Goal: Information Seeking & Learning: Learn about a topic

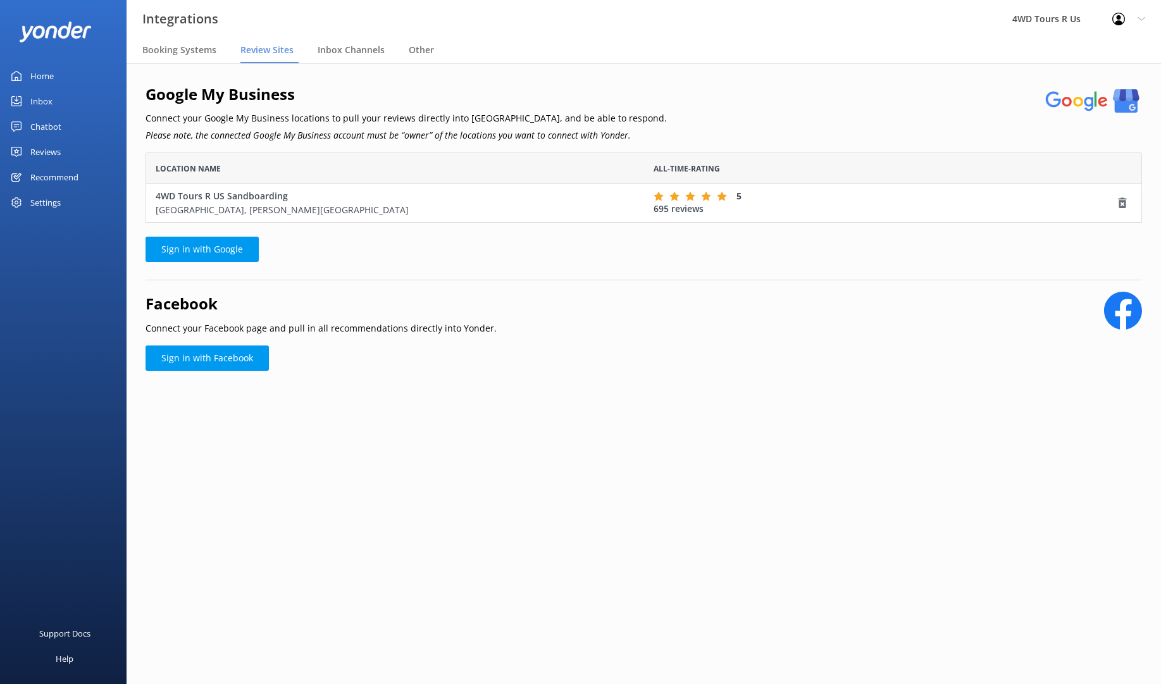
scroll to position [70, 996]
click at [44, 151] on div "Reviews" at bounding box center [45, 151] width 30 height 25
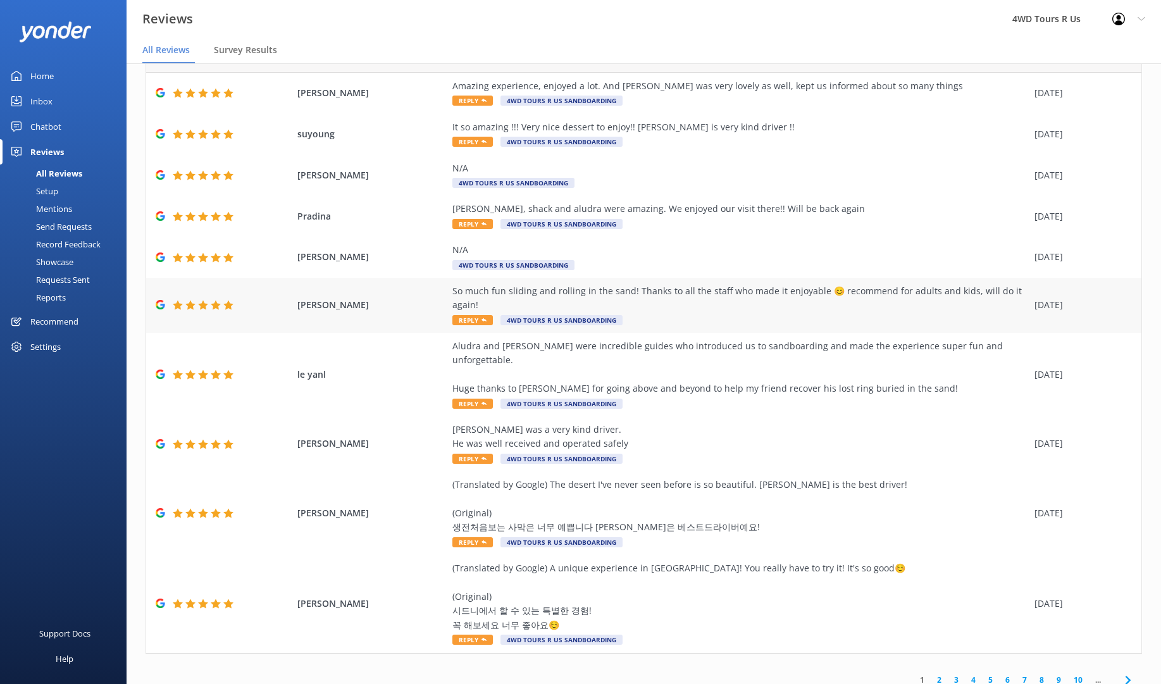
scroll to position [25, 0]
click at [940, 674] on link "2" at bounding box center [939, 680] width 17 height 12
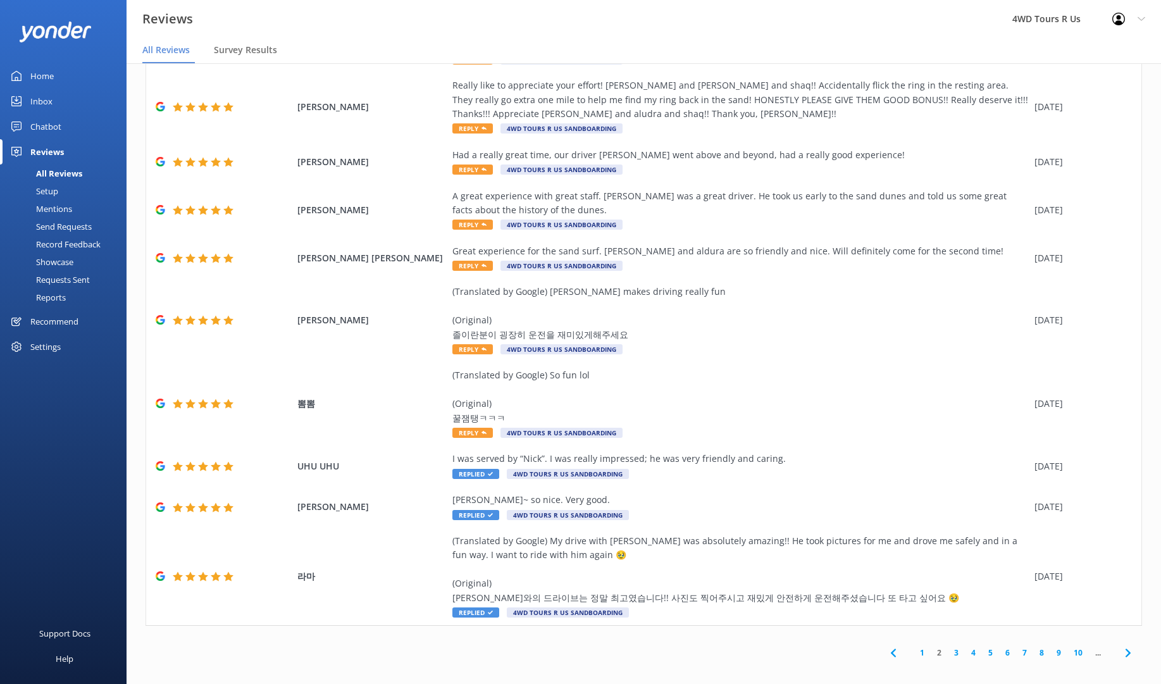
scroll to position [25, 0]
click at [957, 647] on link "3" at bounding box center [956, 653] width 17 height 12
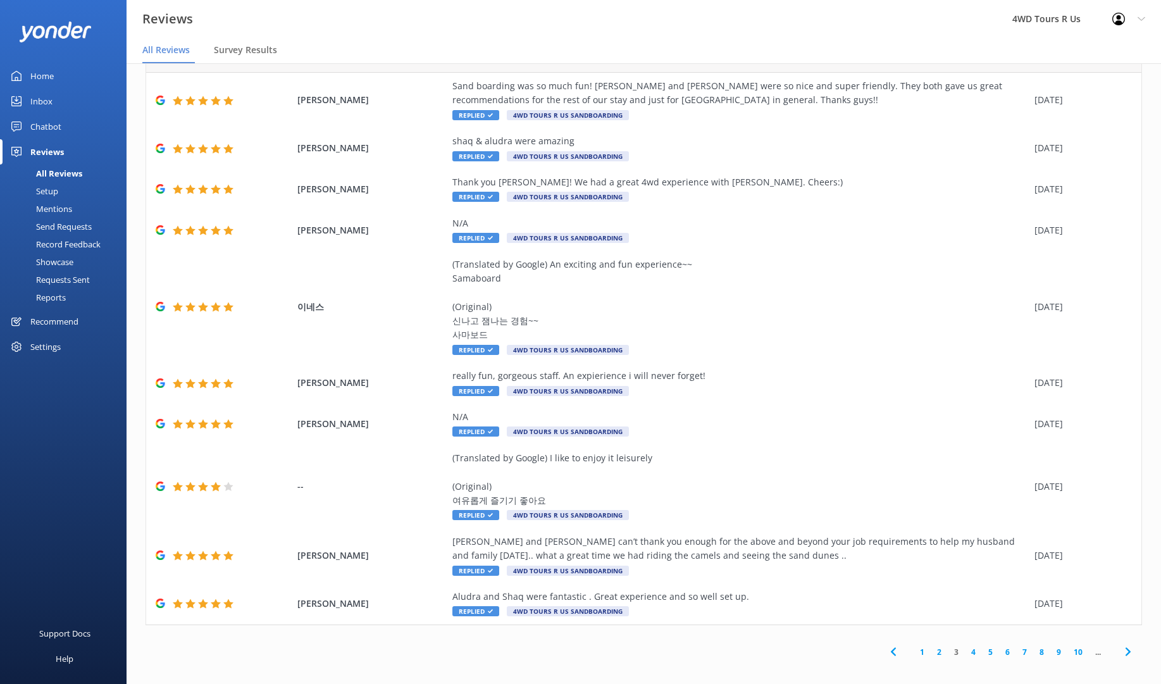
scroll to position [25, 0]
click at [973, 646] on link "4" at bounding box center [973, 652] width 17 height 12
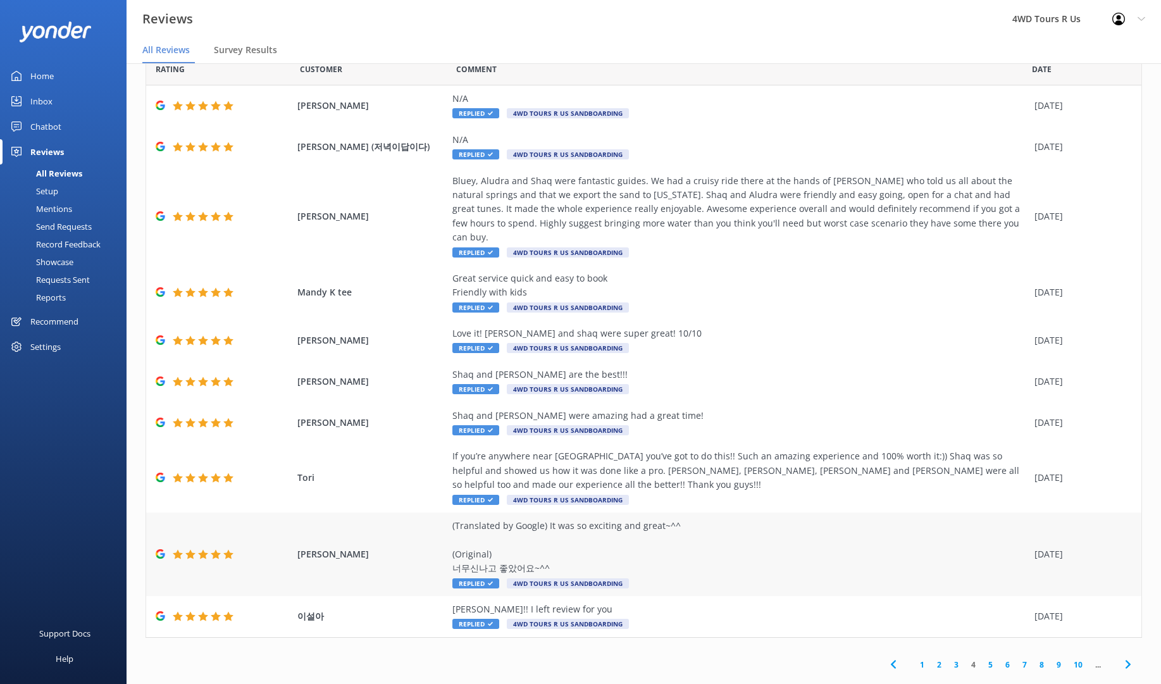
scroll to position [28, 0]
click at [989, 660] on link "5" at bounding box center [990, 666] width 17 height 12
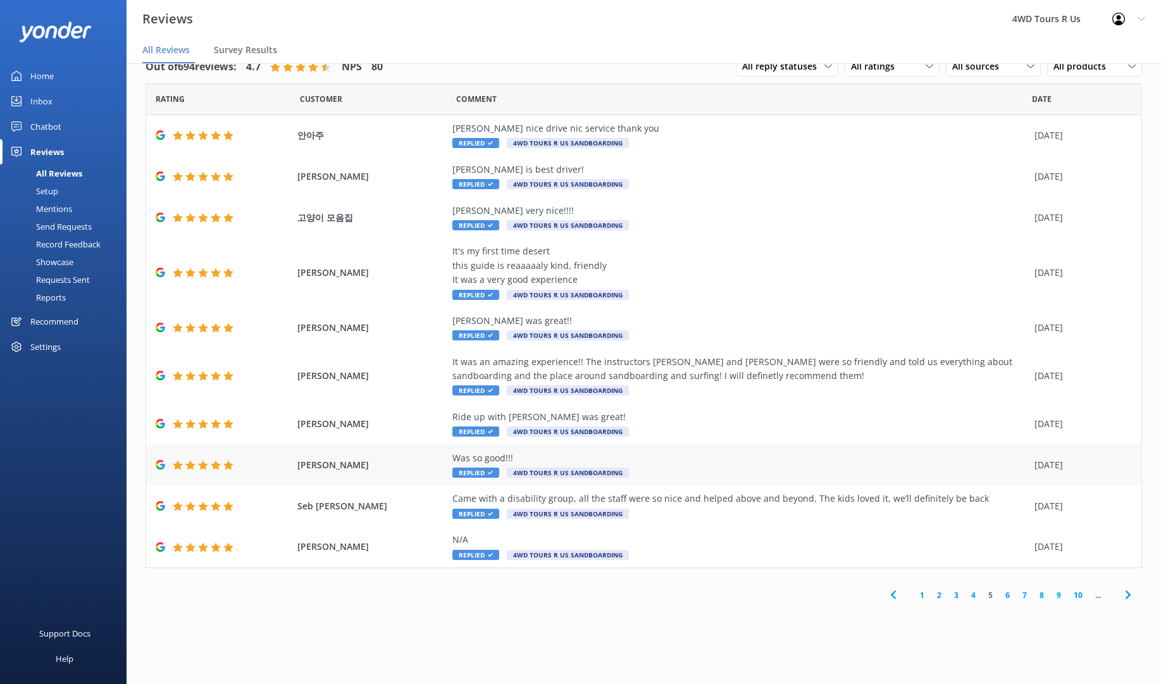
scroll to position [25, 0]
click at [1010, 590] on link "6" at bounding box center [1007, 595] width 17 height 12
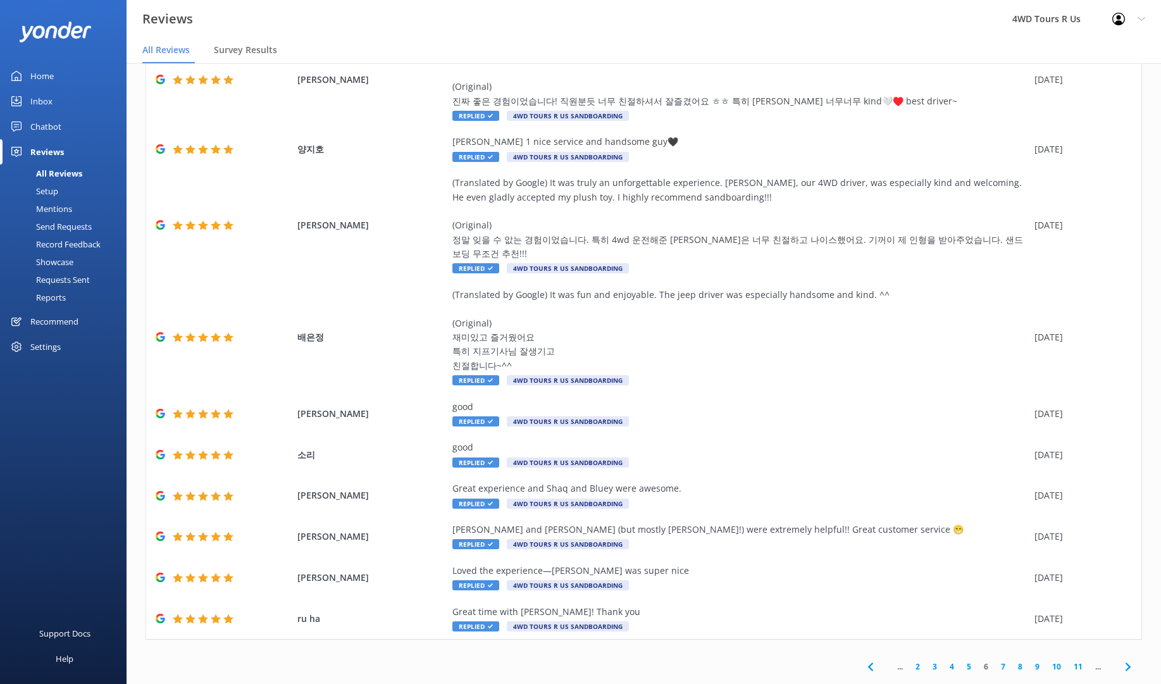
scroll to position [25, 0]
click at [1003, 661] on link "7" at bounding box center [1003, 667] width 17 height 12
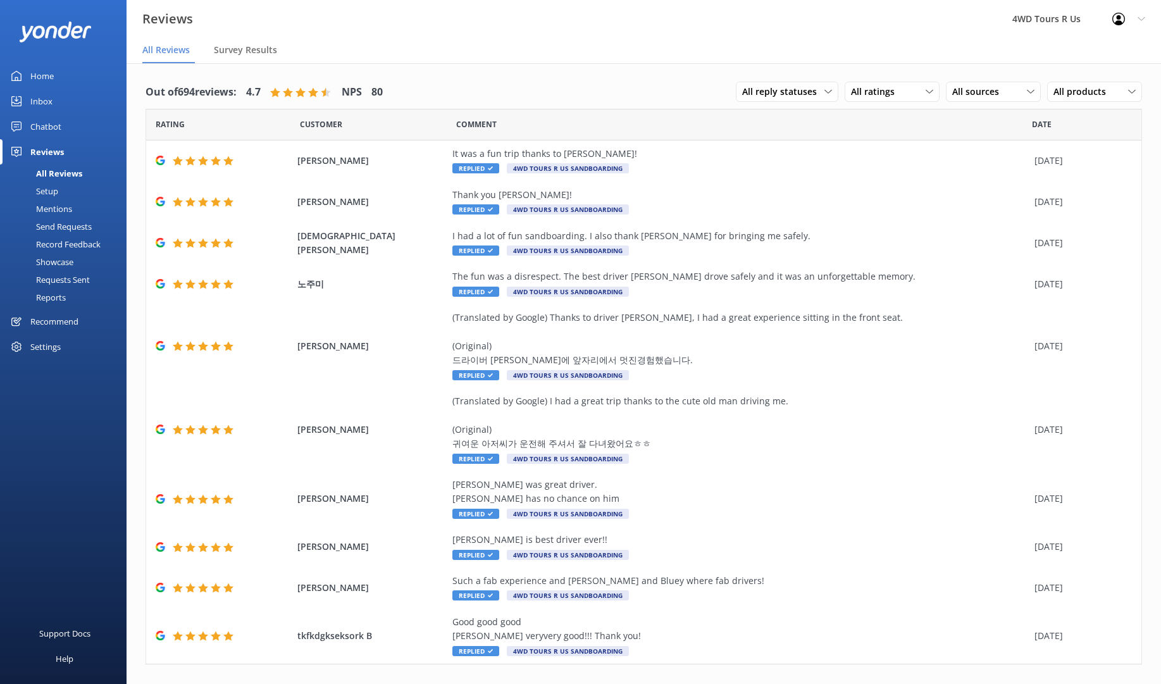
click at [47, 206] on div "Mentions" at bounding box center [40, 209] width 65 height 18
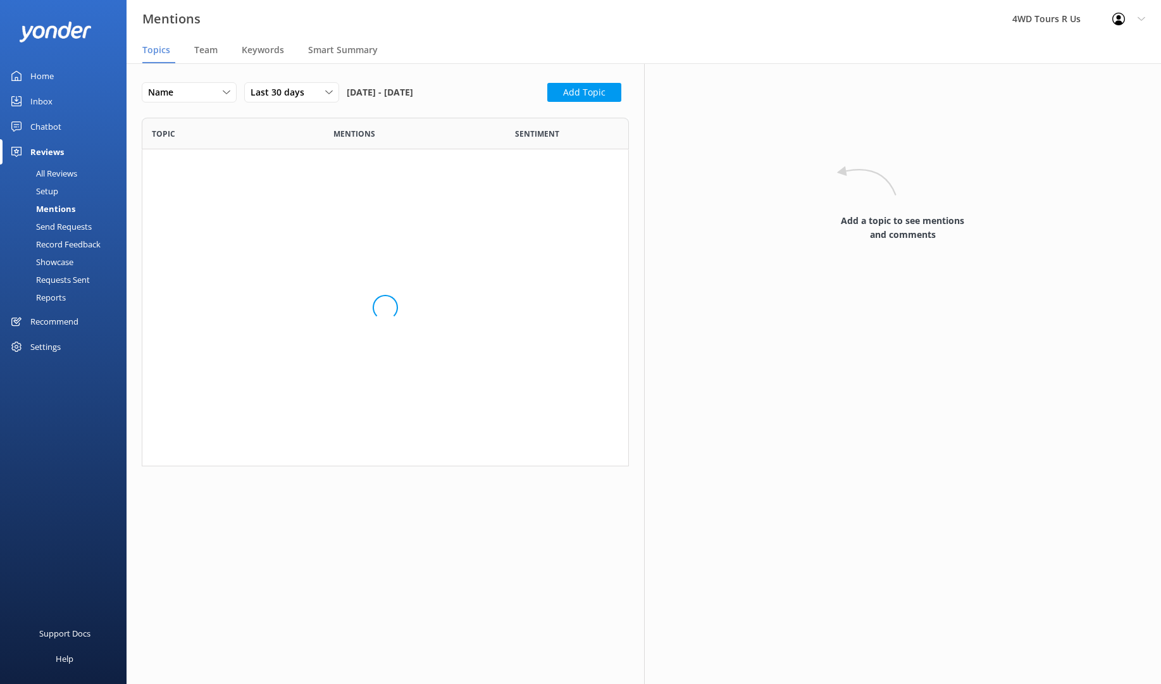
scroll to position [349, 487]
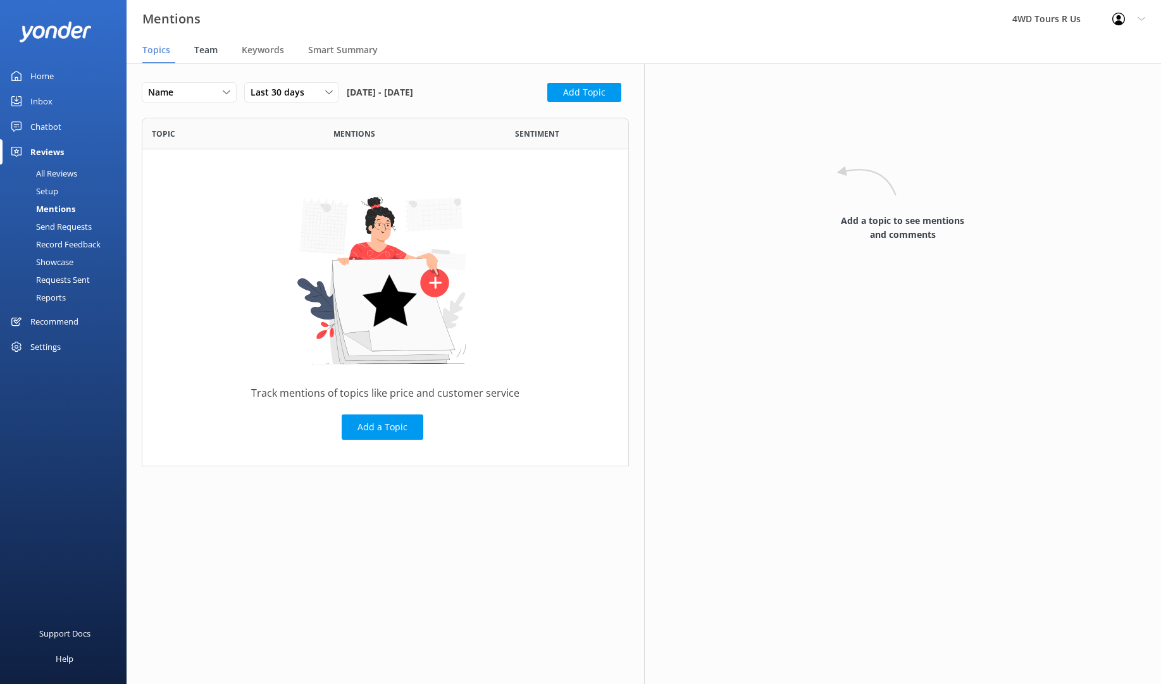
click at [211, 52] on span "Team" at bounding box center [205, 50] width 23 height 13
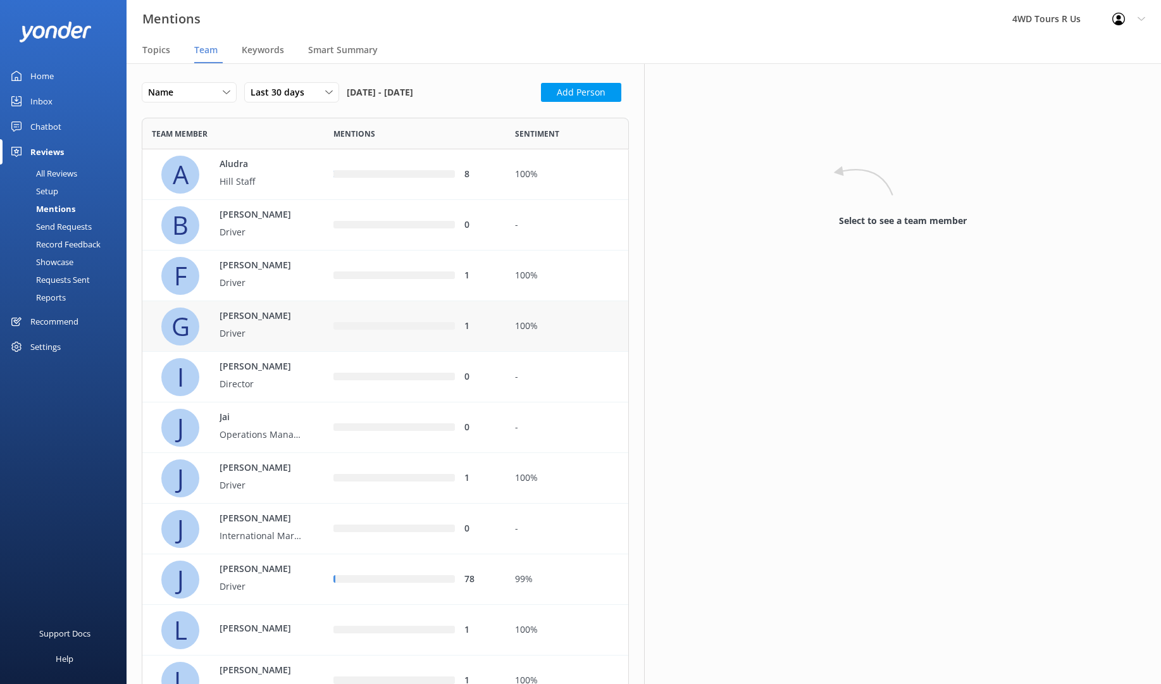
scroll to position [1045, 487]
click at [273, 187] on p "Hill Staff" at bounding box center [261, 182] width 82 height 14
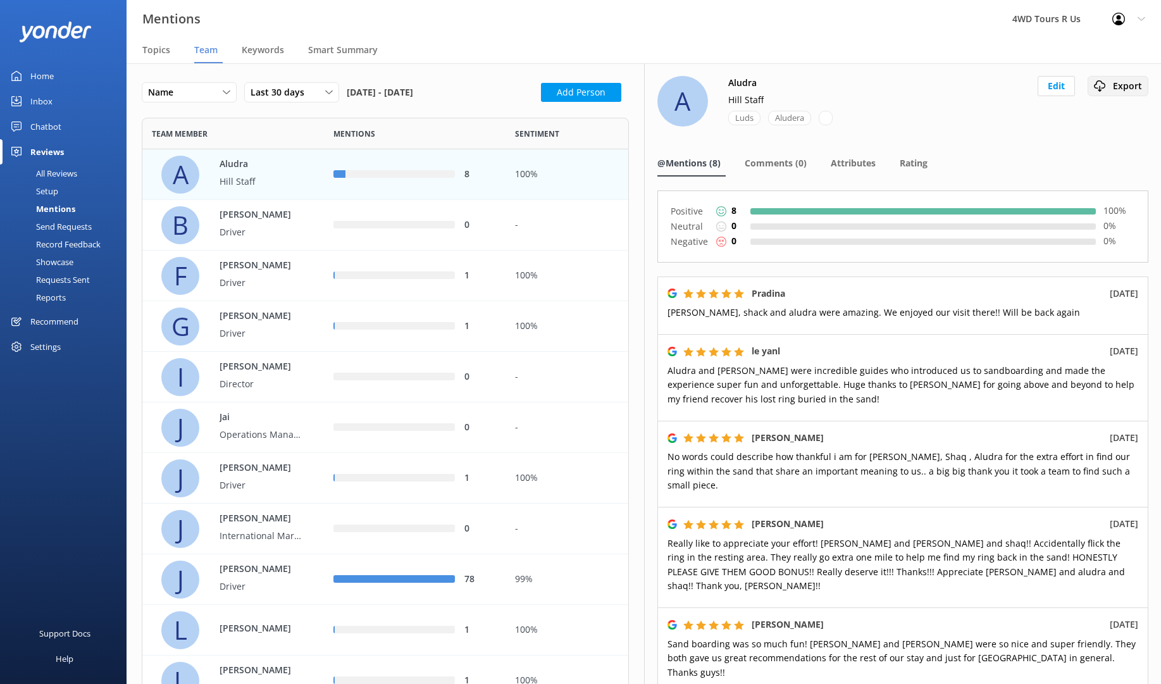
click at [1102, 86] on icon at bounding box center [1099, 85] width 11 height 11
click at [1120, 115] on div "Export CSV" at bounding box center [1115, 112] width 40 height 13
click at [271, 221] on div "Billy Driver" at bounding box center [254, 225] width 95 height 35
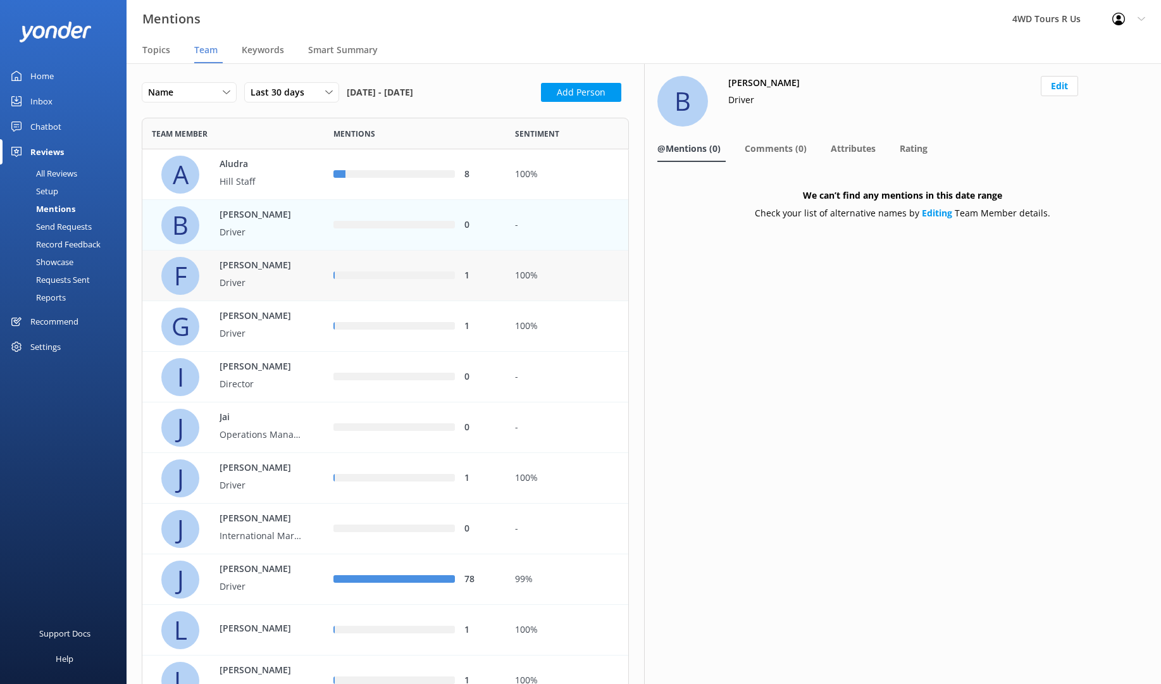
click at [268, 276] on p "Driver" at bounding box center [261, 283] width 82 height 14
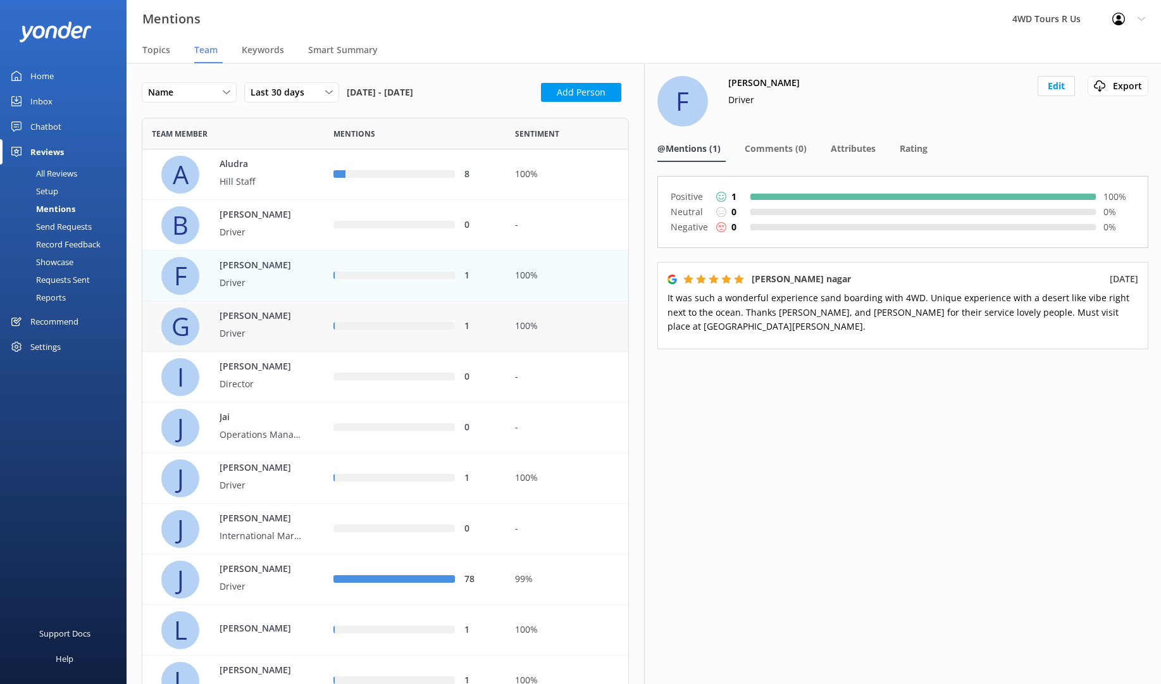
click at [271, 331] on p "Driver" at bounding box center [261, 333] width 82 height 14
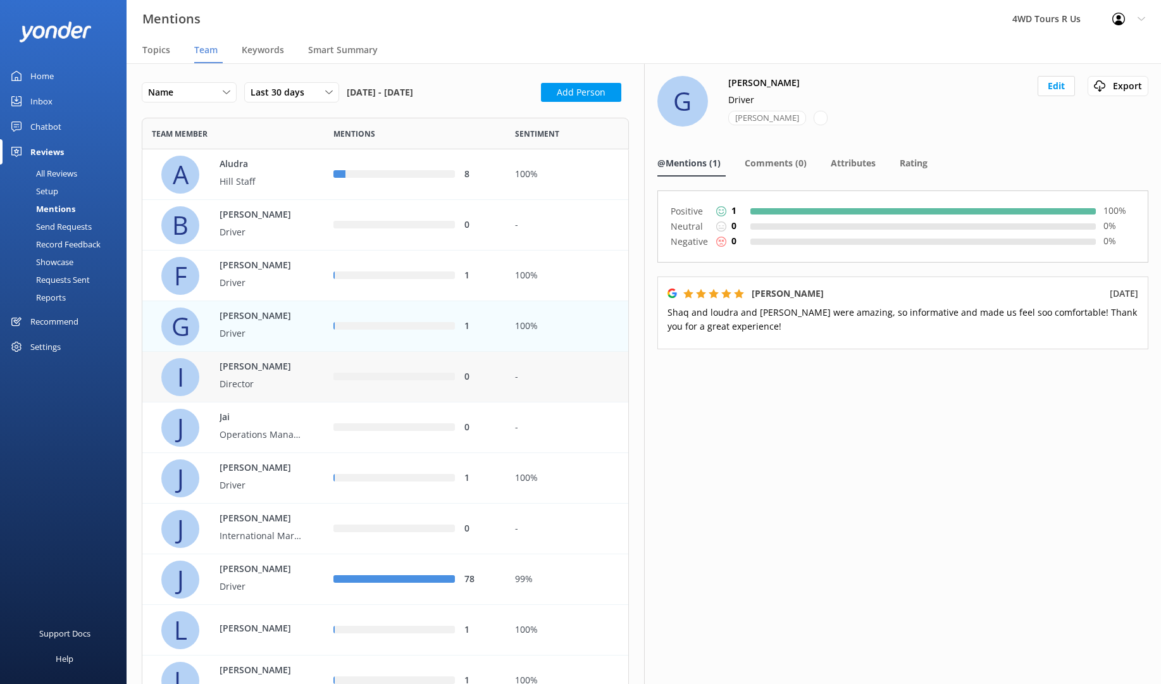
click at [272, 377] on p "Director" at bounding box center [261, 384] width 82 height 14
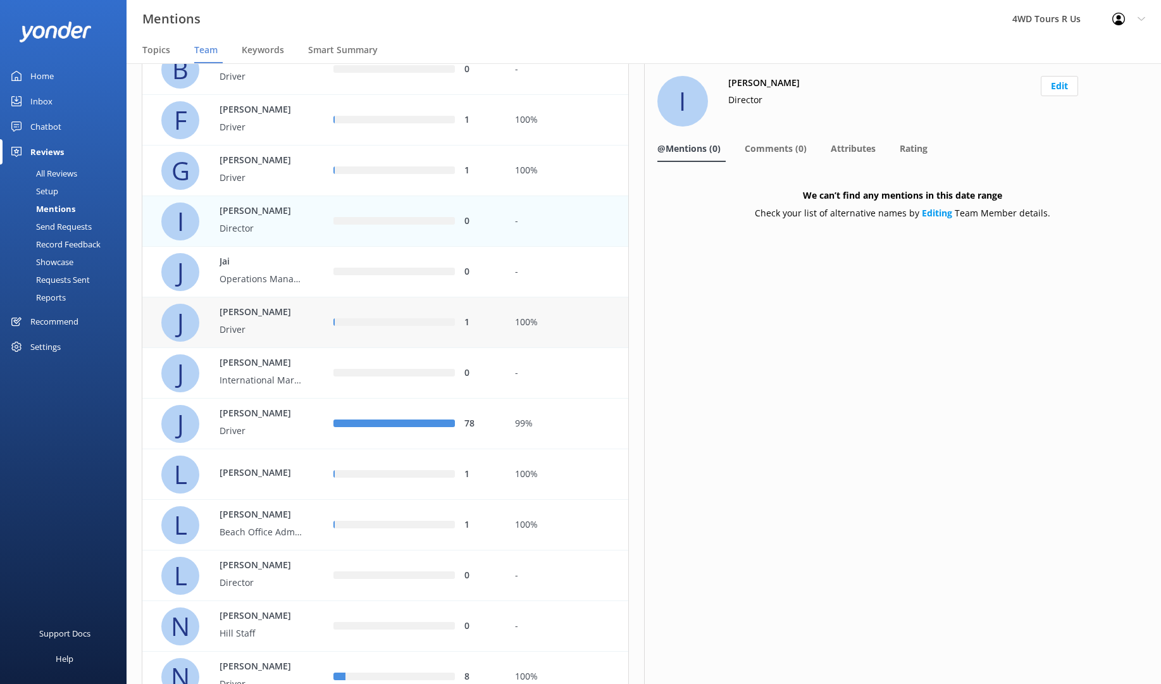
scroll to position [168, 0]
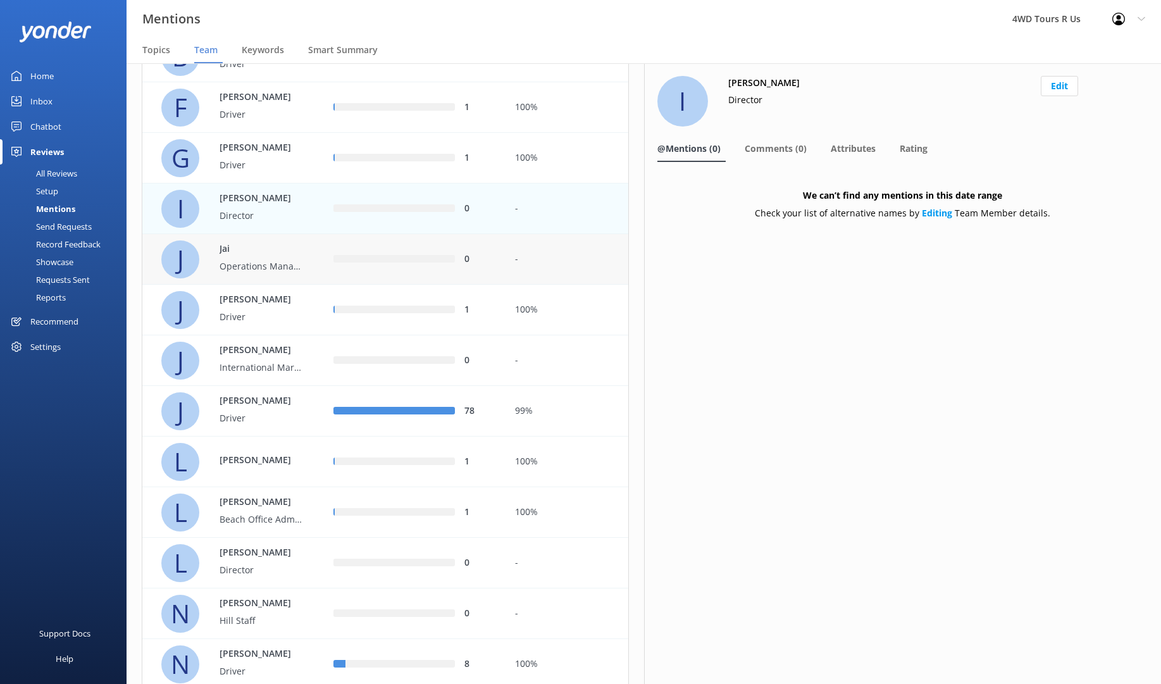
click at [270, 260] on p "Operations Manager" at bounding box center [261, 266] width 82 height 14
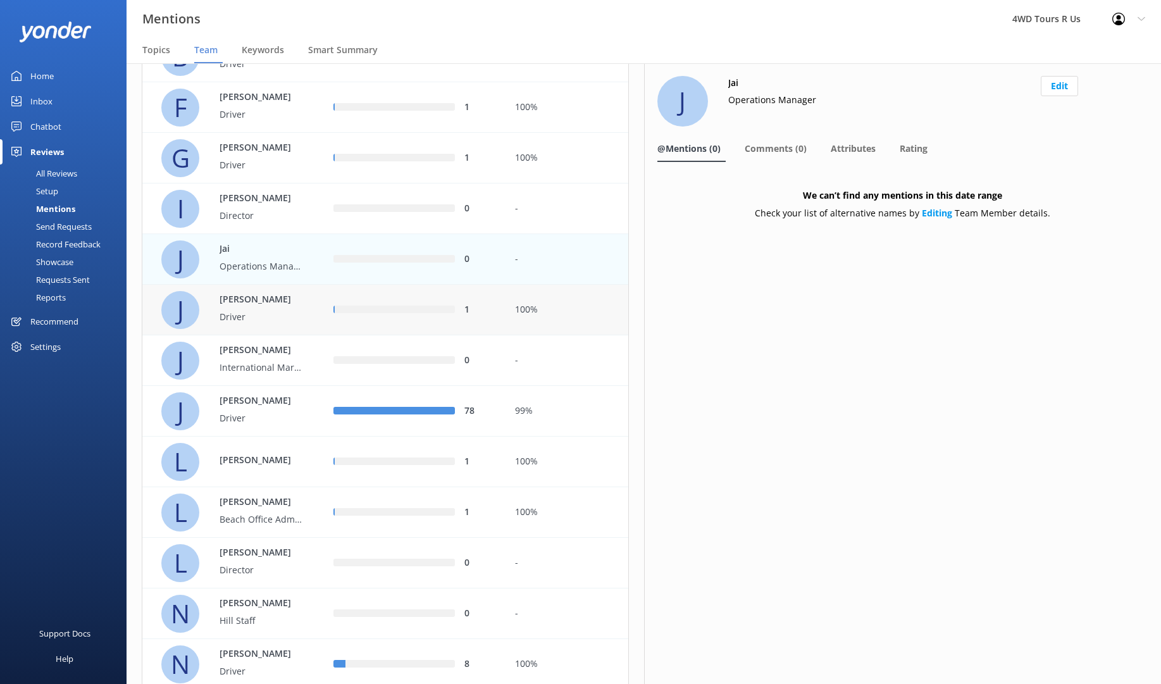
click at [278, 321] on p "Driver" at bounding box center [261, 317] width 82 height 14
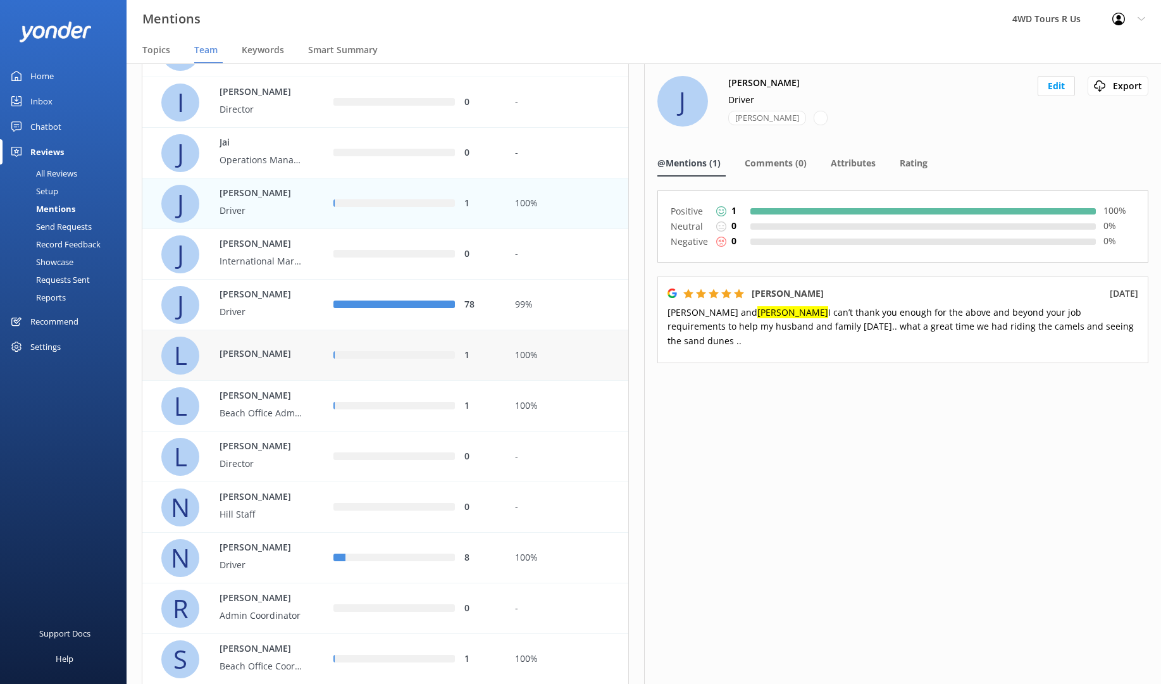
scroll to position [276, 0]
click at [289, 298] on p "John" at bounding box center [261, 293] width 82 height 14
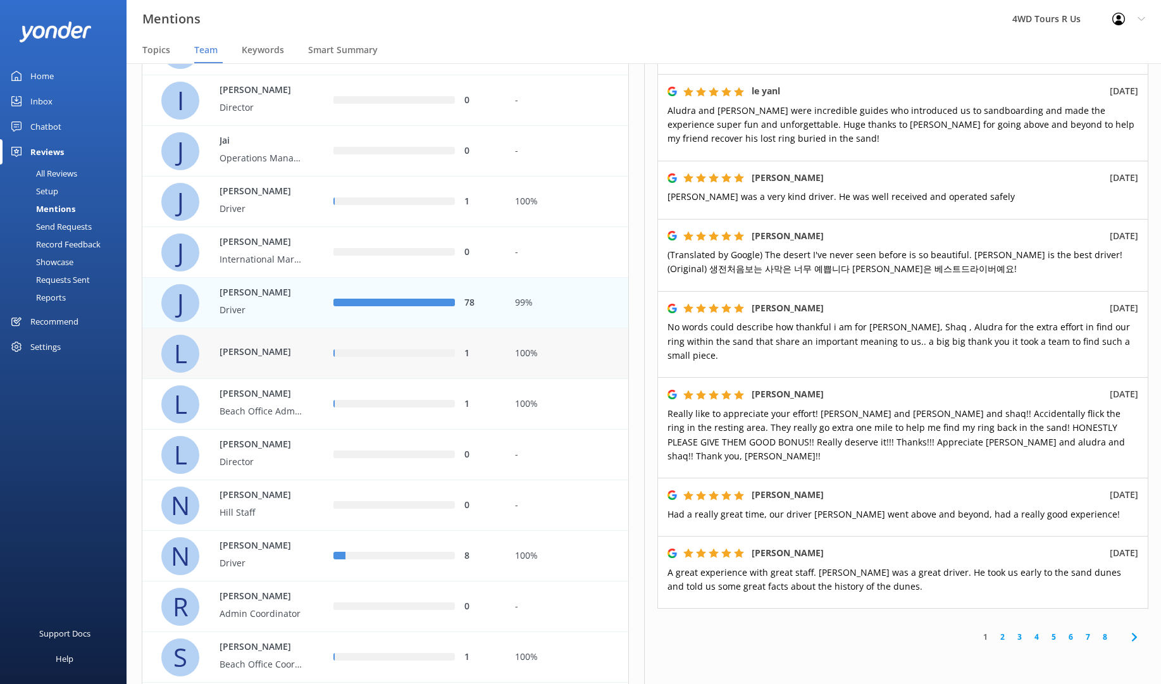
click at [309, 358] on div "L Lance" at bounding box center [237, 354] width 153 height 38
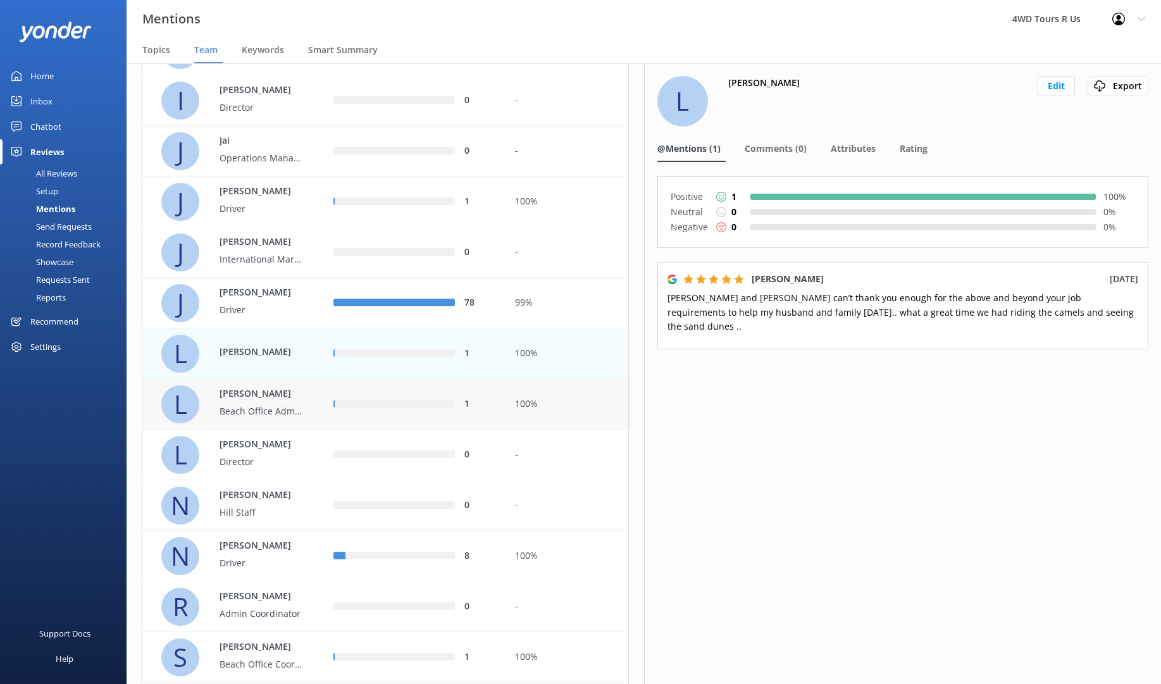
click at [294, 400] on p "Lindsay" at bounding box center [261, 394] width 82 height 14
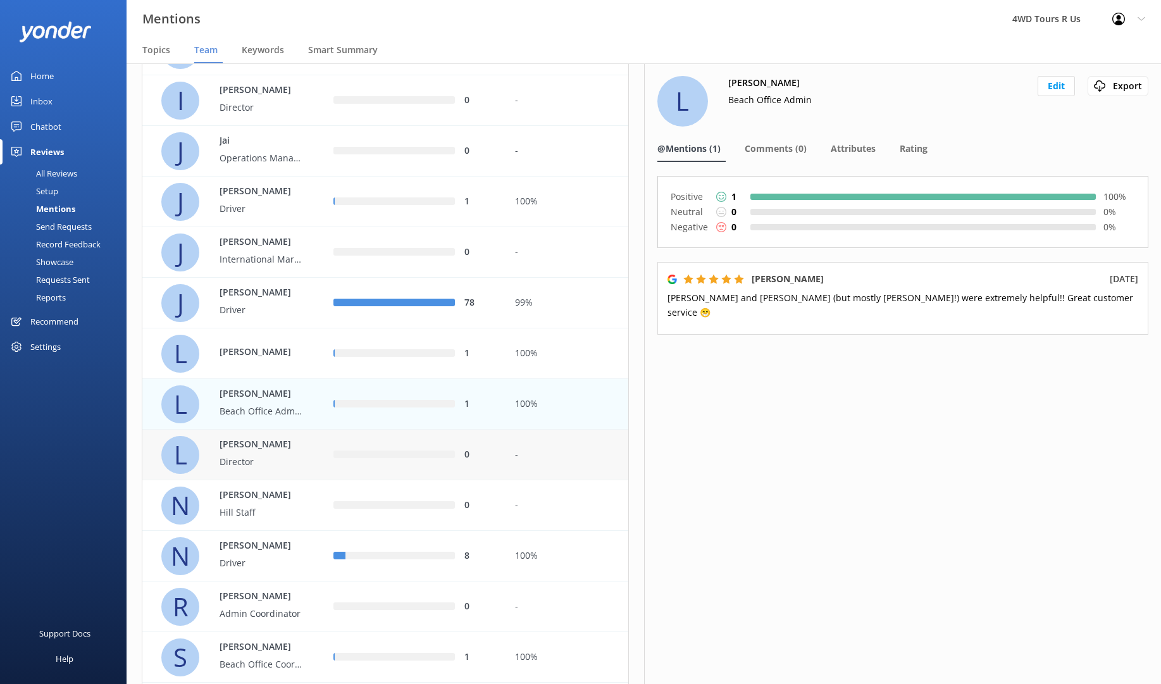
click at [273, 456] on p "Director" at bounding box center [261, 462] width 82 height 14
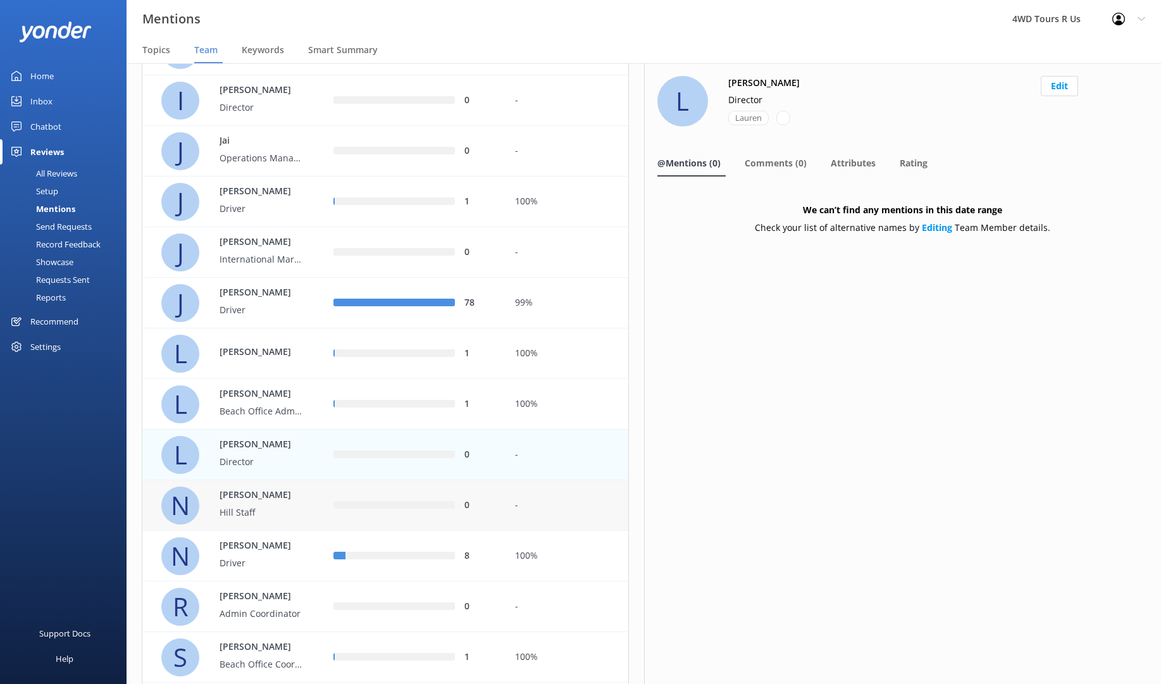
click at [275, 508] on p "Hill Staff" at bounding box center [261, 513] width 82 height 14
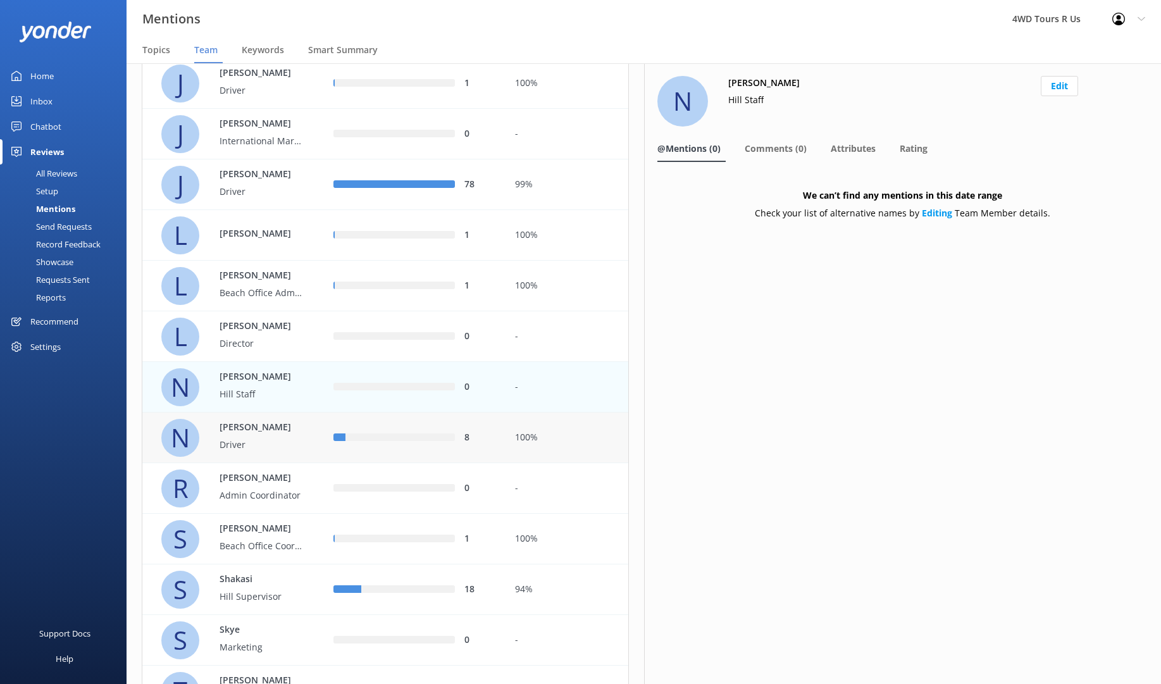
scroll to position [395, 0]
click at [283, 438] on p "Driver" at bounding box center [261, 444] width 82 height 14
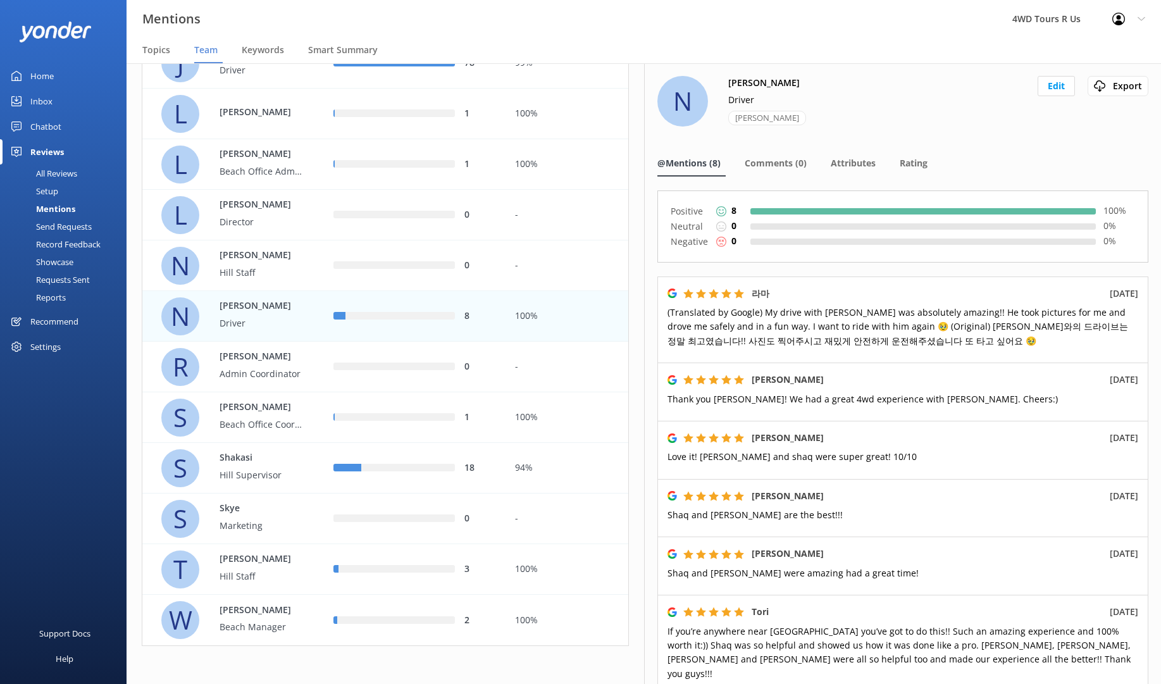
scroll to position [516, 0]
click at [245, 364] on div "Rachel Admin Coordinator" at bounding box center [254, 367] width 95 height 35
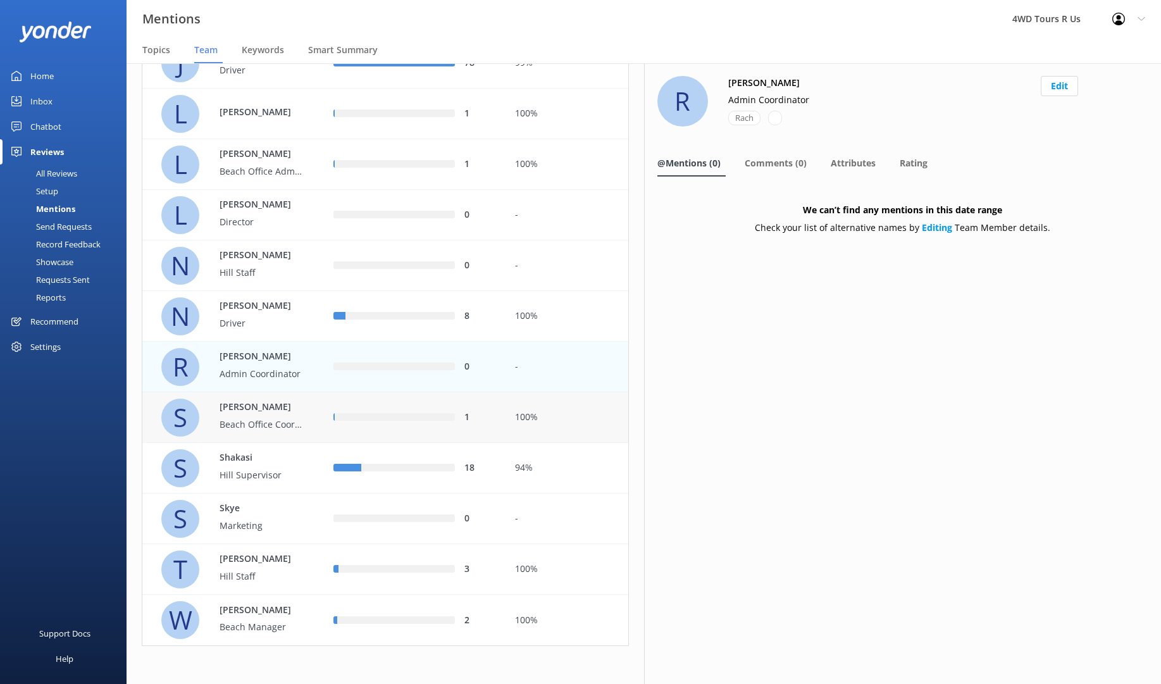
click at [256, 425] on p "Beach Office Coordinatior" at bounding box center [261, 425] width 82 height 14
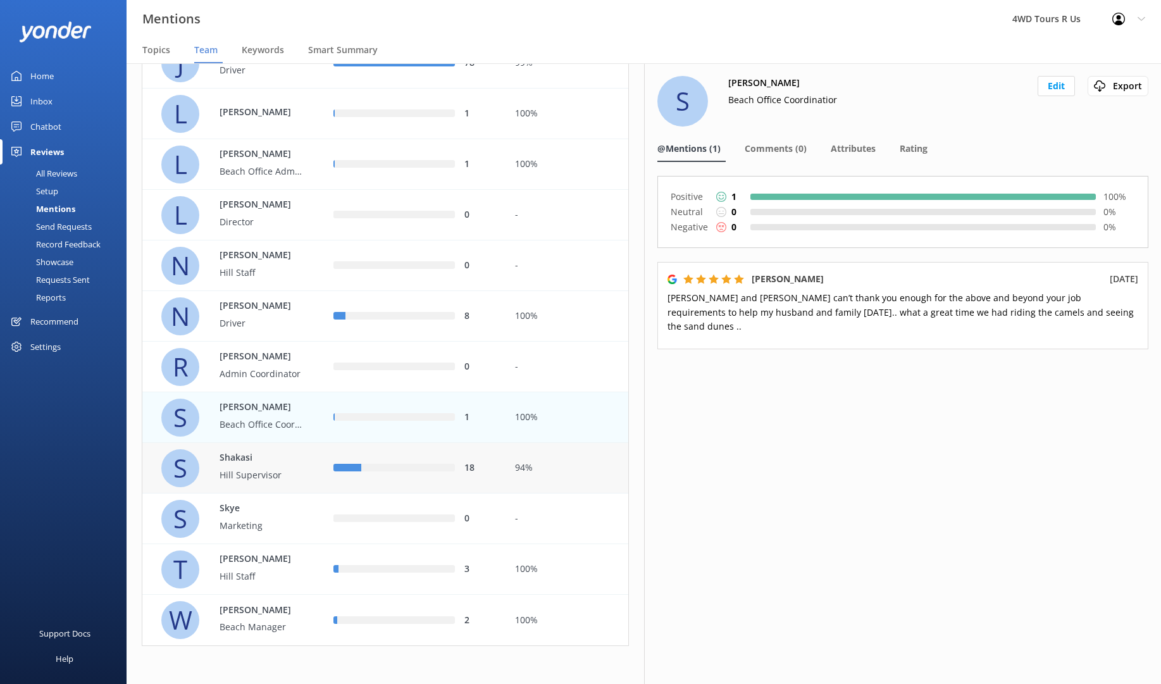
click at [271, 473] on p "Hill Supervisor" at bounding box center [261, 475] width 82 height 14
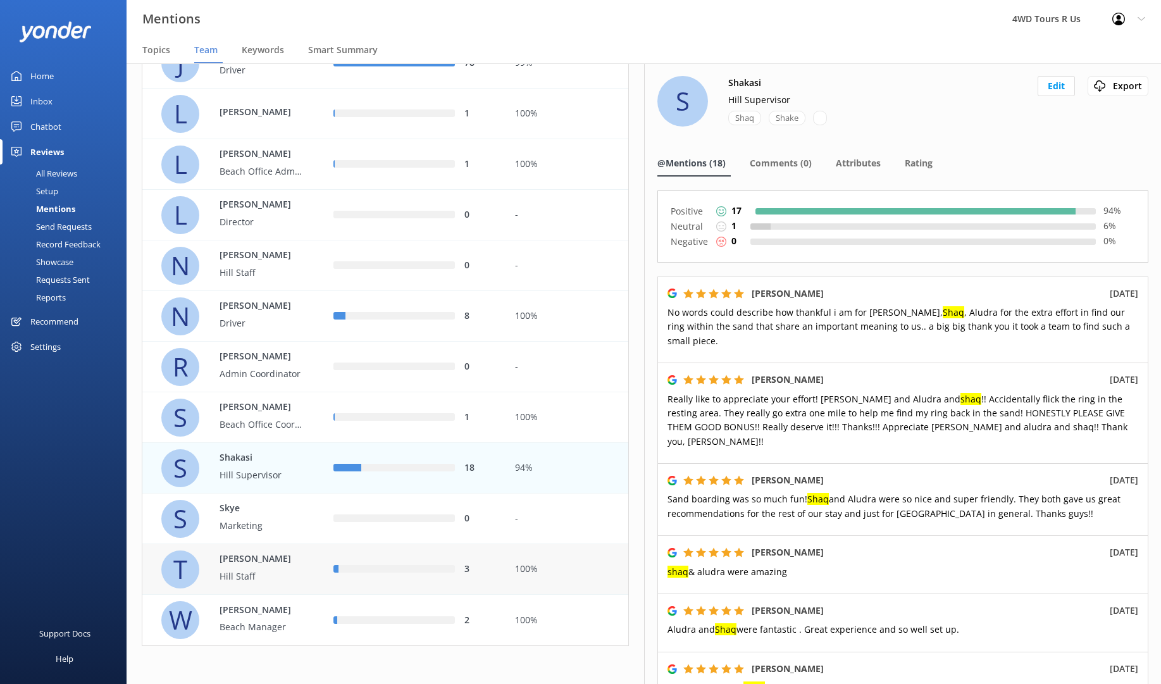
click at [256, 576] on p "Hill Staff" at bounding box center [261, 576] width 82 height 14
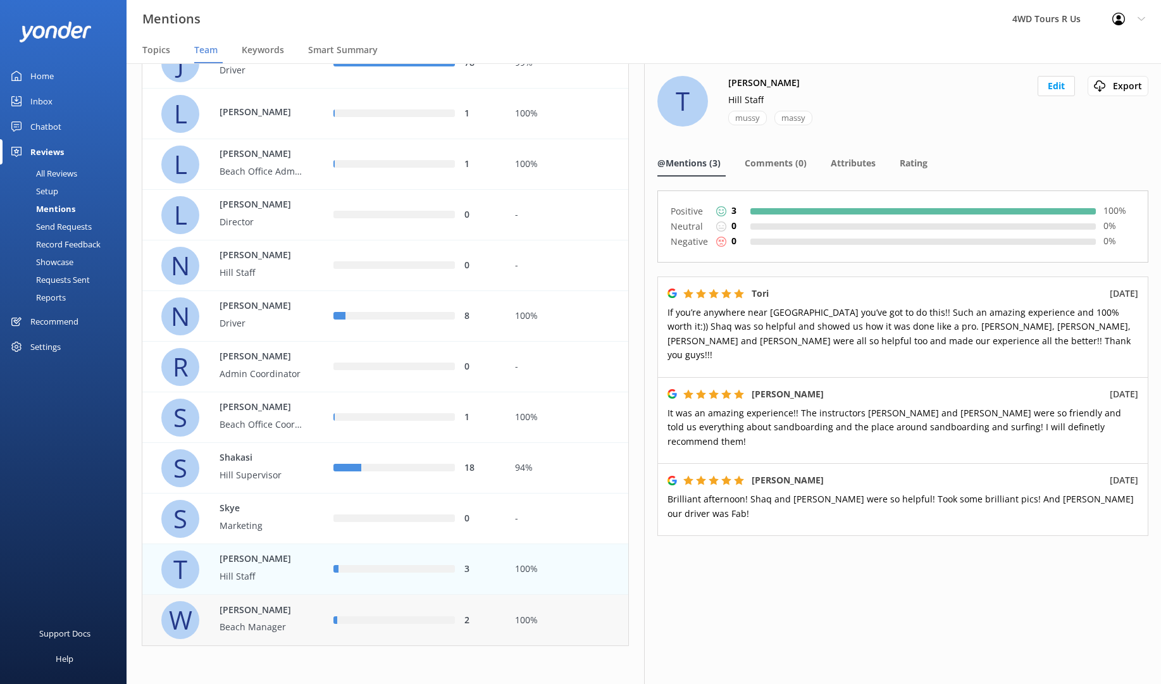
click at [273, 621] on p "Beach Manager" at bounding box center [261, 627] width 82 height 14
